Goal: Transaction & Acquisition: Purchase product/service

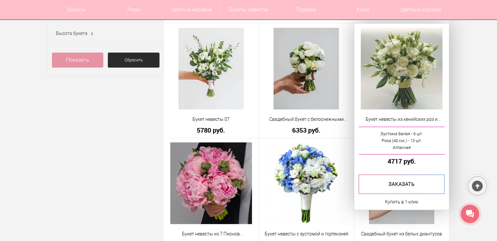
scroll to position [218, 0]
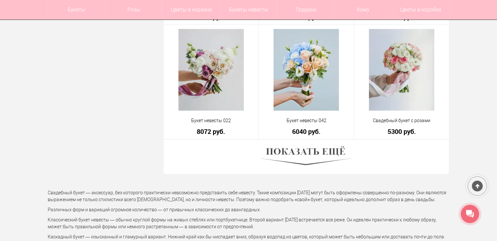
scroll to position [1824, 0]
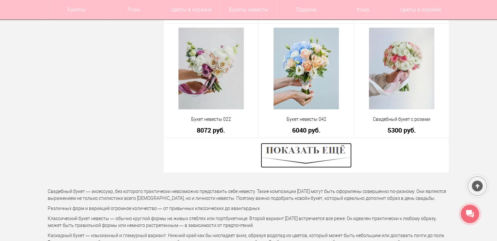
click at [300, 157] on img at bounding box center [306, 155] width 91 height 25
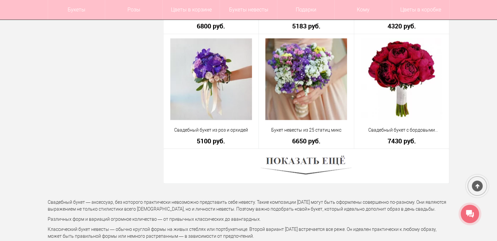
scroll to position [3657, 0]
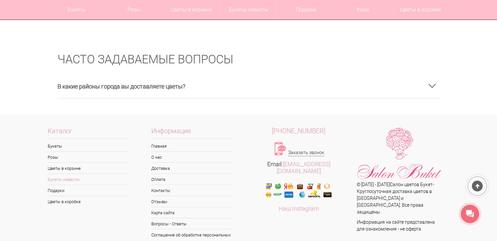
scroll to position [1185, 0]
